Goal: Navigation & Orientation: Find specific page/section

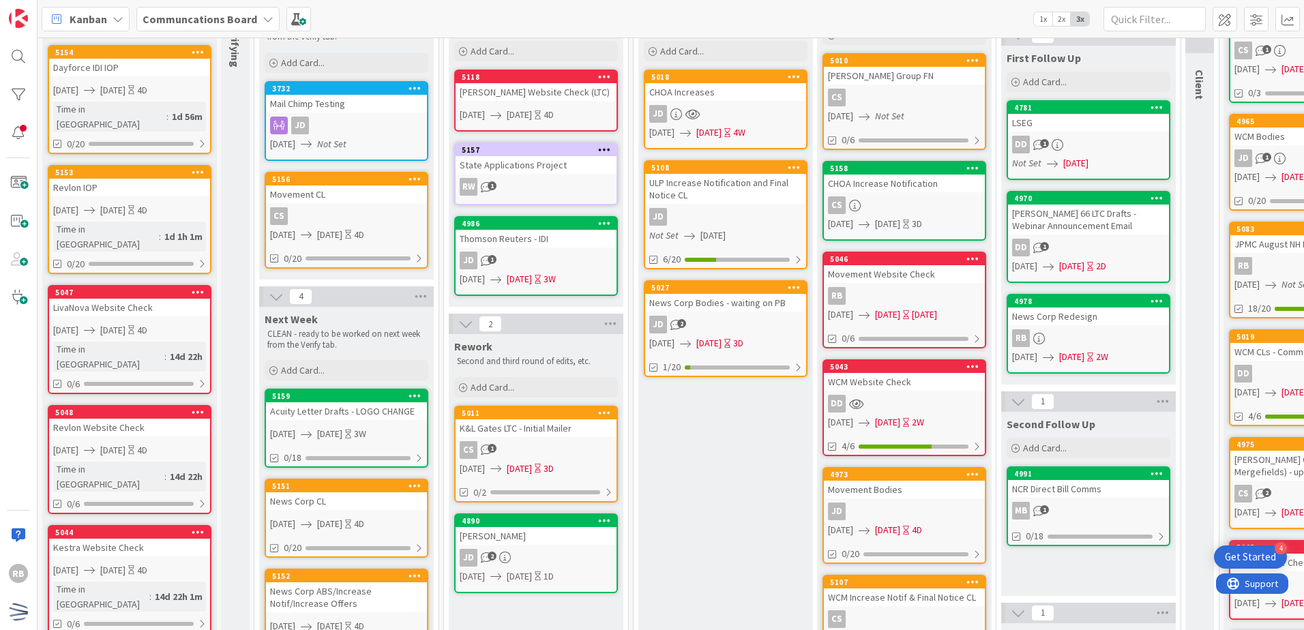
scroll to position [68, 0]
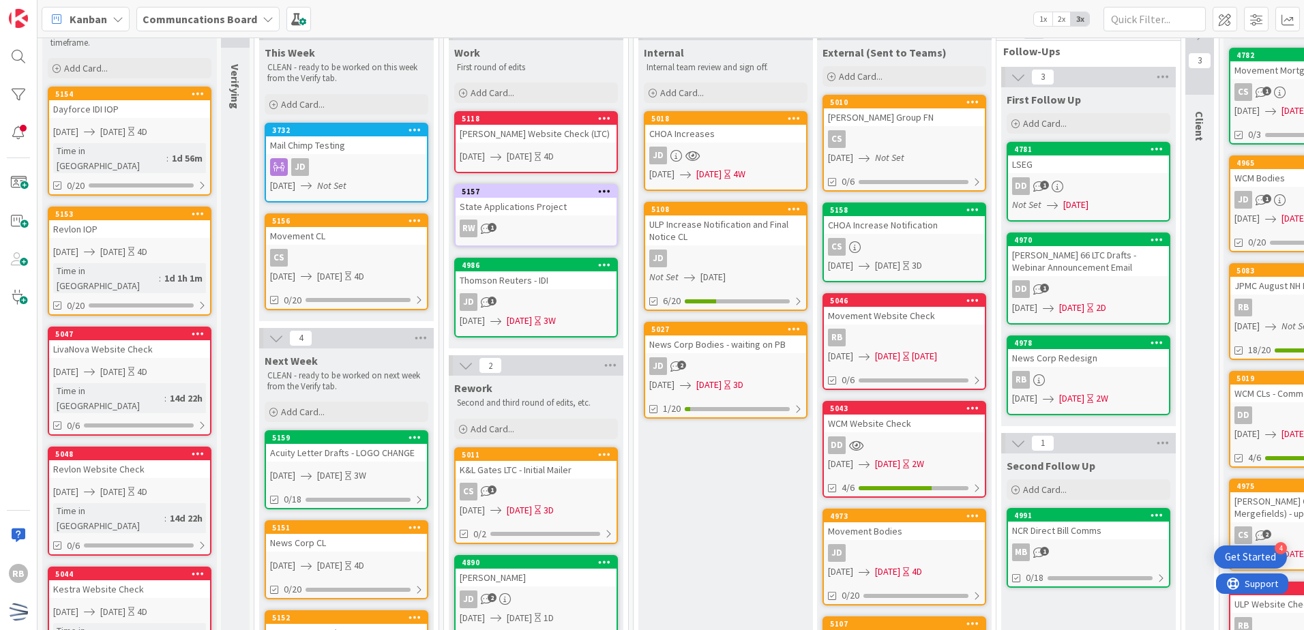
click at [582, 232] on div "RW 1" at bounding box center [536, 229] width 161 height 18
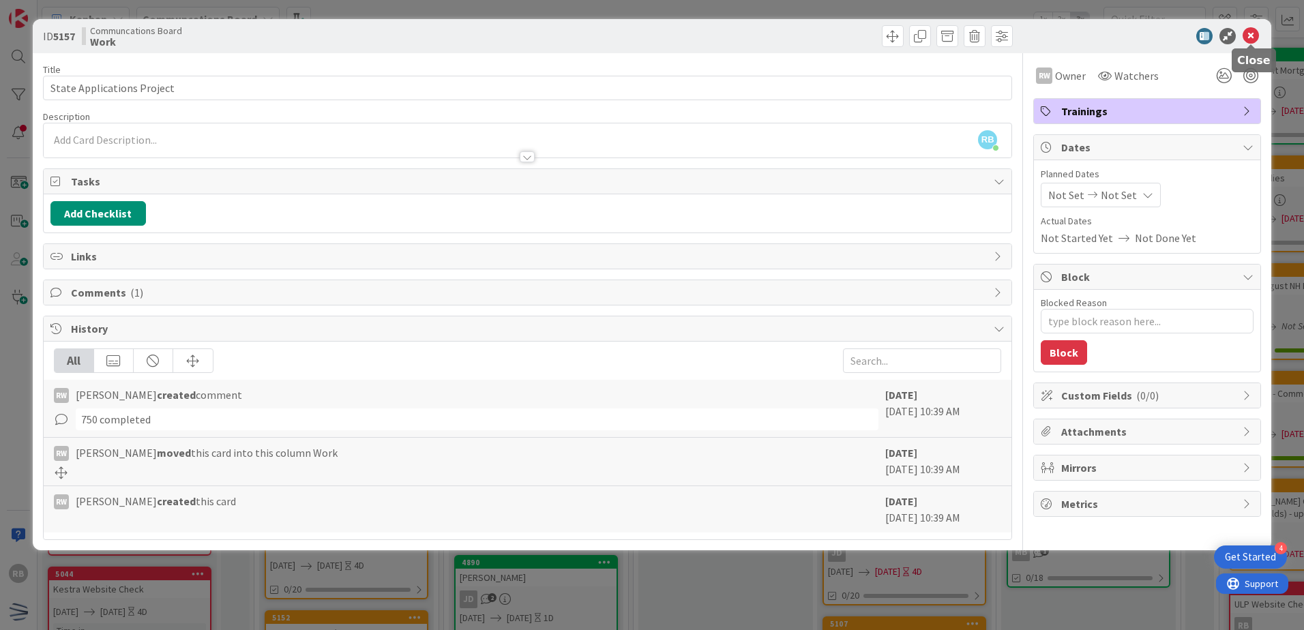
click at [647, 36] on icon at bounding box center [1251, 36] width 16 height 16
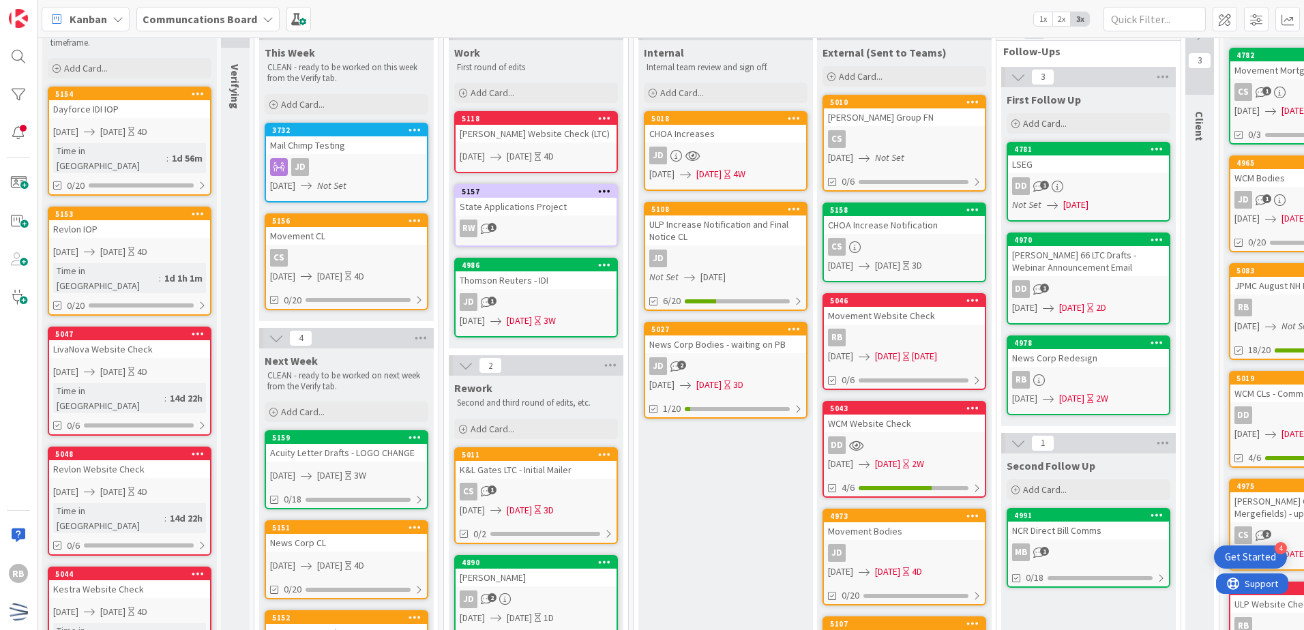
drag, startPoint x: 671, startPoint y: 486, endPoint x: 642, endPoint y: 510, distance: 36.9
click at [642, 510] on div "Internal Internal team review and sign off. Add Card... 5018 CHOA Increases JD …" at bounding box center [726, 564] width 175 height 1049
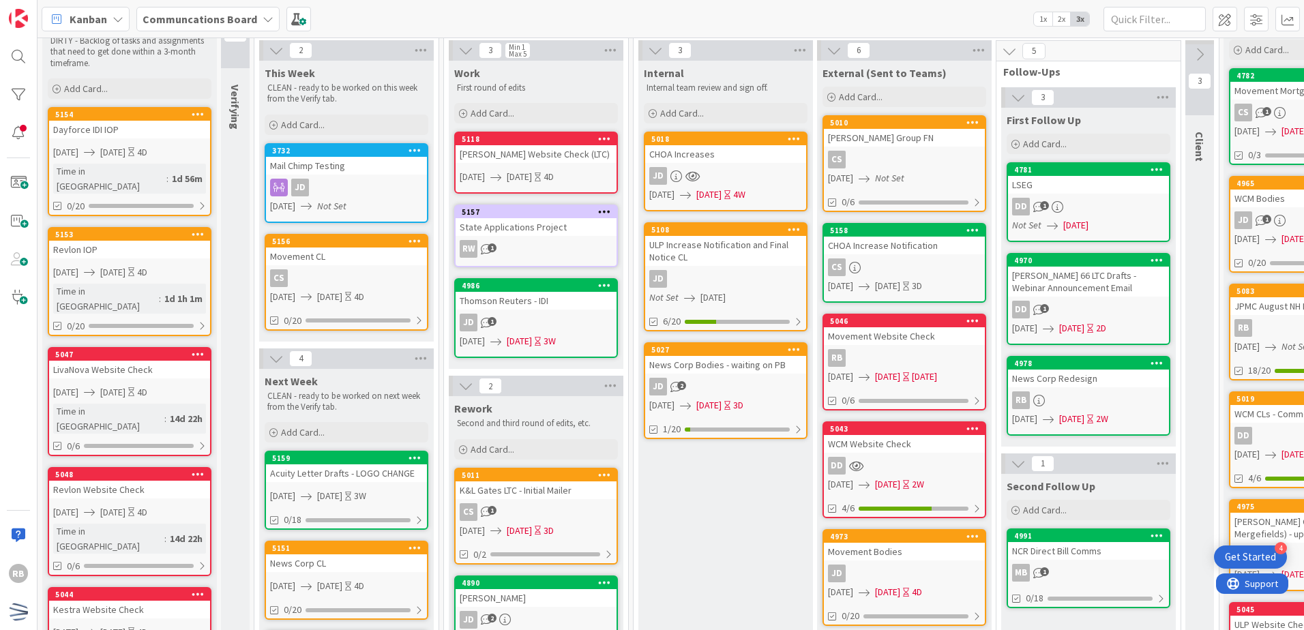
scroll to position [68, 0]
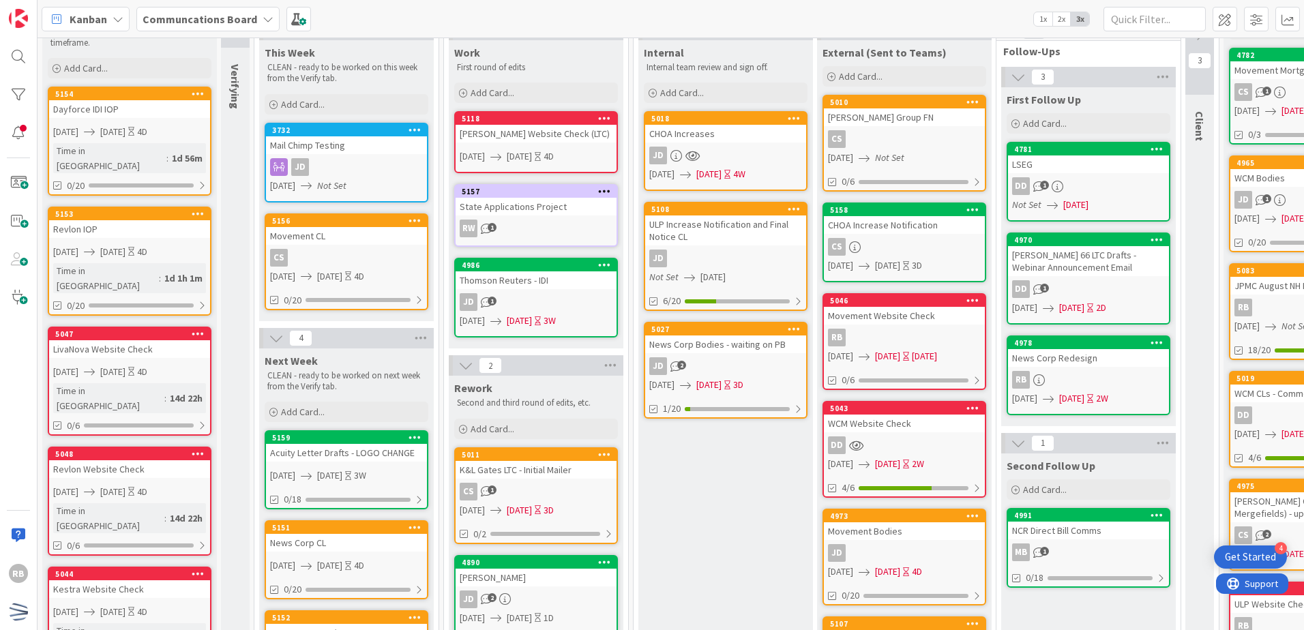
click at [555, 271] on div "4986" at bounding box center [536, 265] width 161 height 12
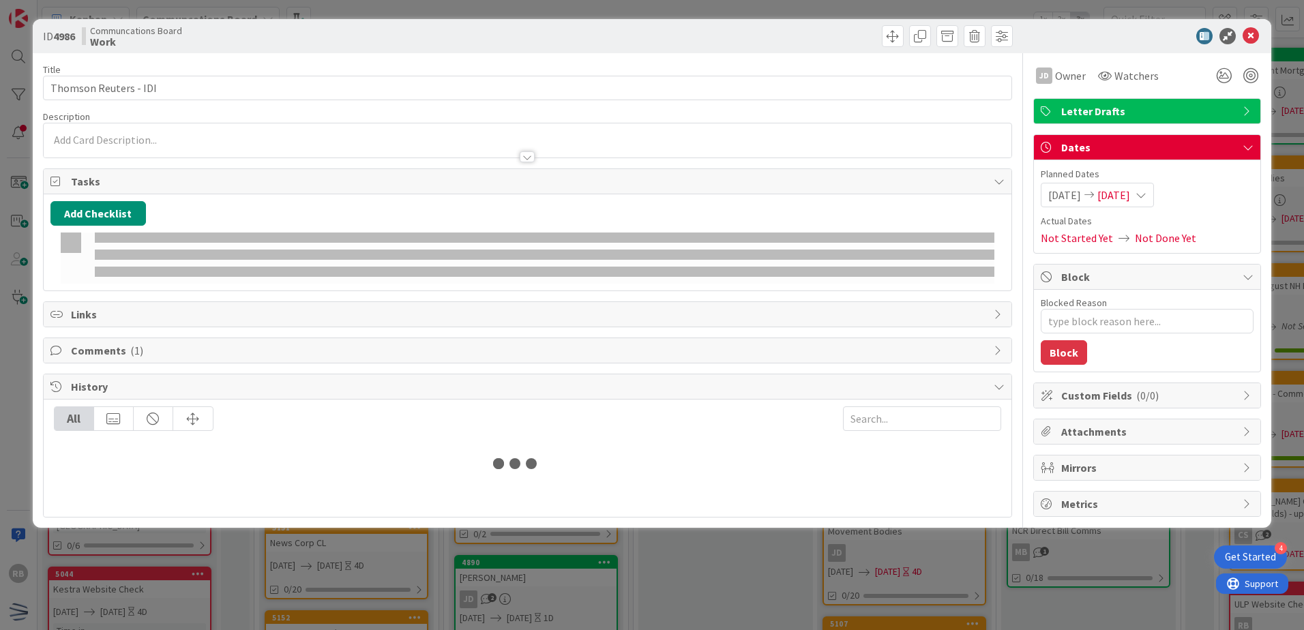
type textarea "x"
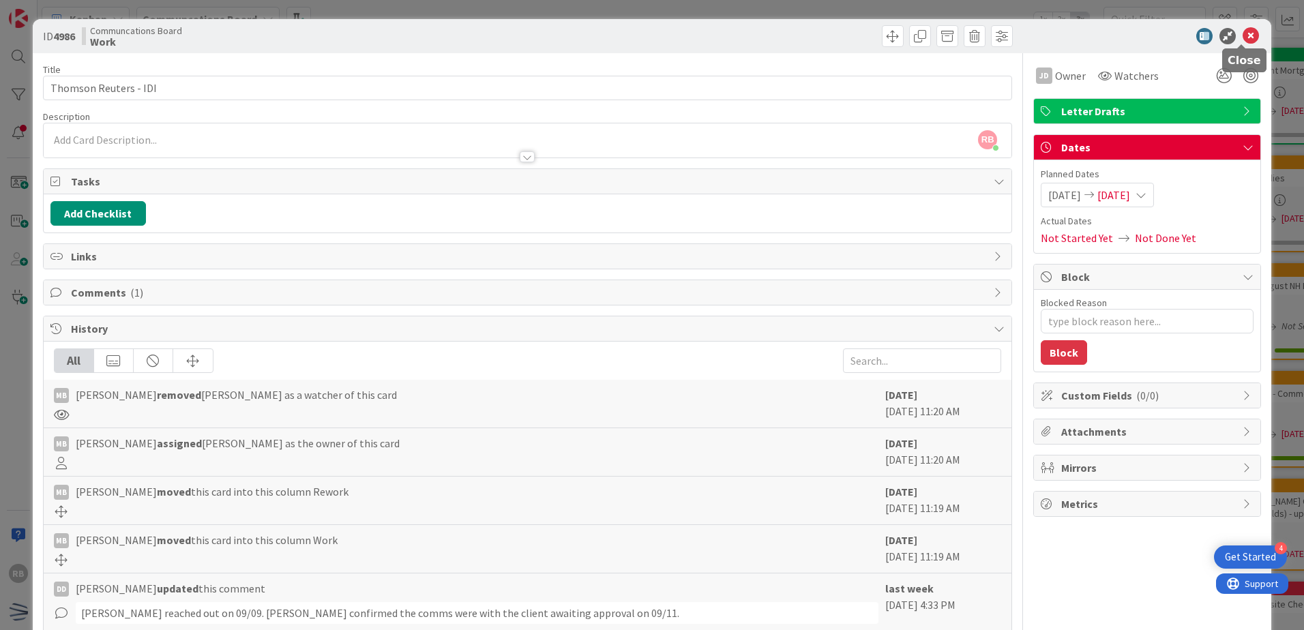
click at [647, 38] on icon at bounding box center [1251, 36] width 16 height 16
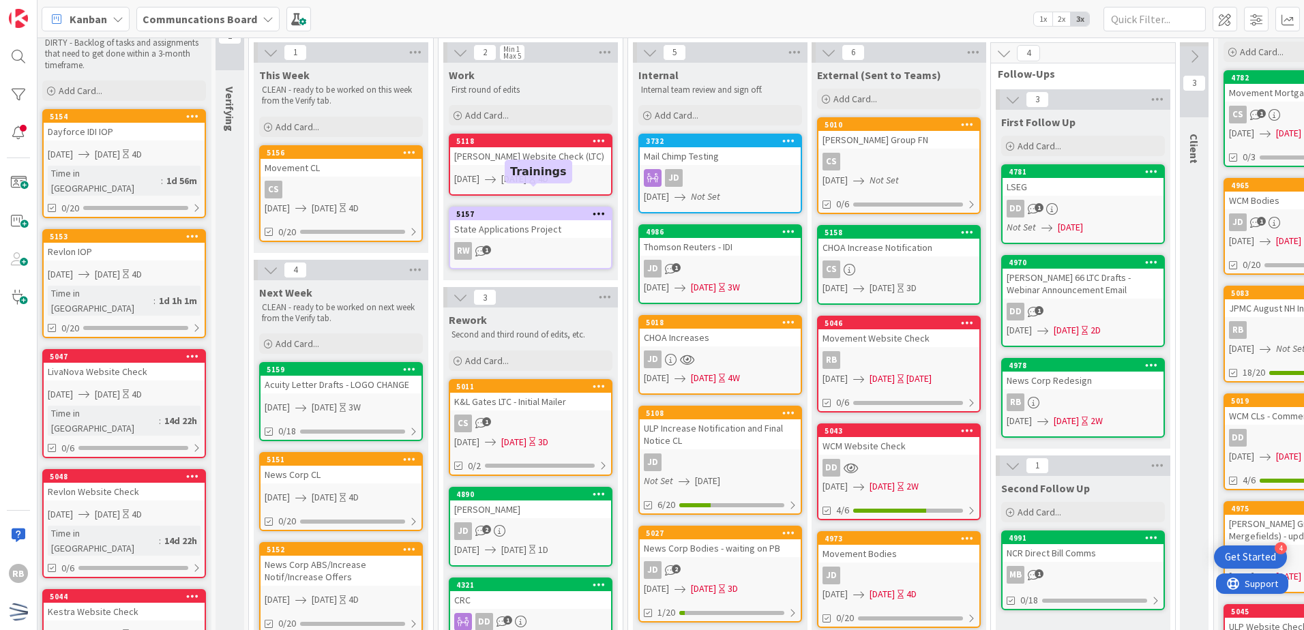
scroll to position [68, 5]
